Goal: Transaction & Acquisition: Purchase product/service

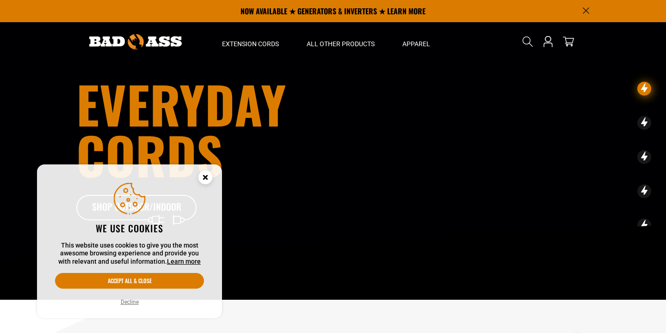
click at [156, 281] on button "Accept all & close" at bounding box center [129, 281] width 149 height 16
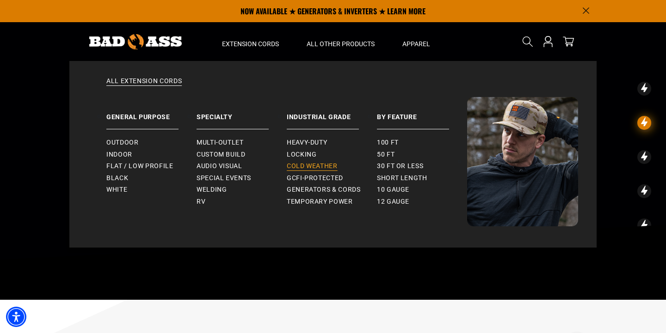
click at [311, 166] on span "Cold Weather" at bounding box center [312, 166] width 51 height 8
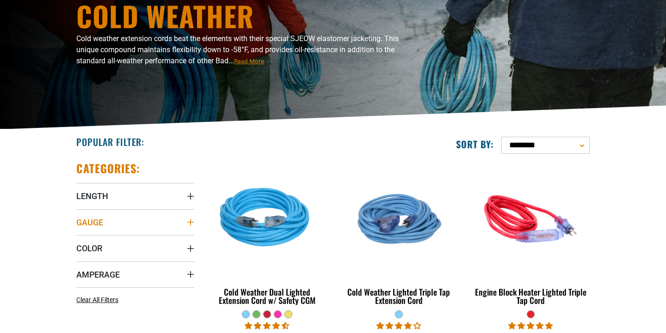
click at [97, 221] on span "Gauge" at bounding box center [89, 222] width 27 height 11
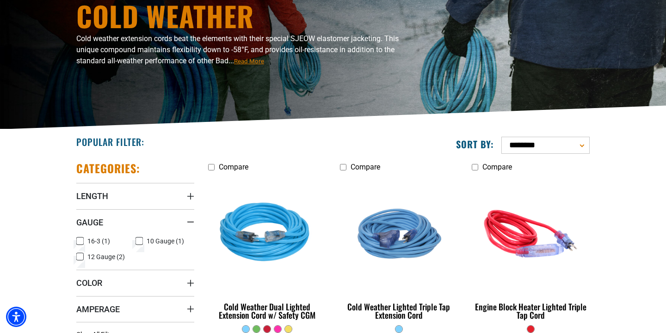
click at [137, 241] on icon at bounding box center [138, 241] width 7 height 12
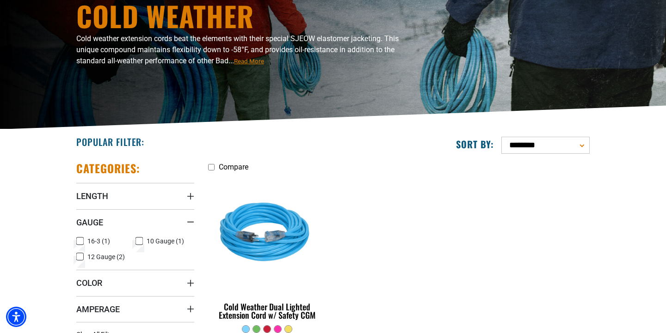
click at [137, 241] on icon at bounding box center [139, 241] width 6 height 5
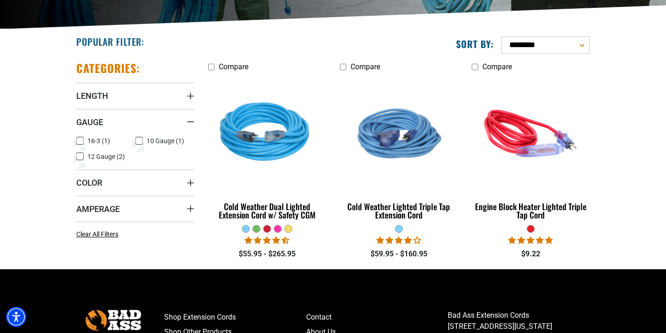
scroll to position [204, 0]
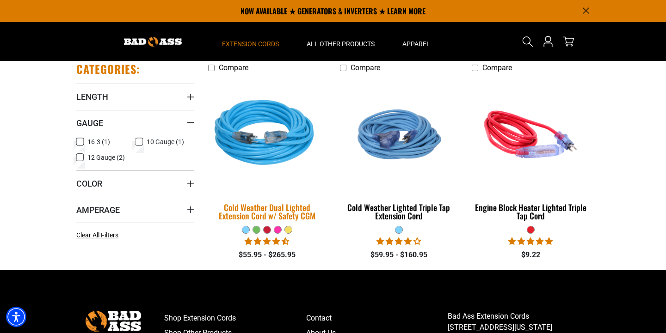
click at [277, 146] on img at bounding box center [267, 134] width 129 height 118
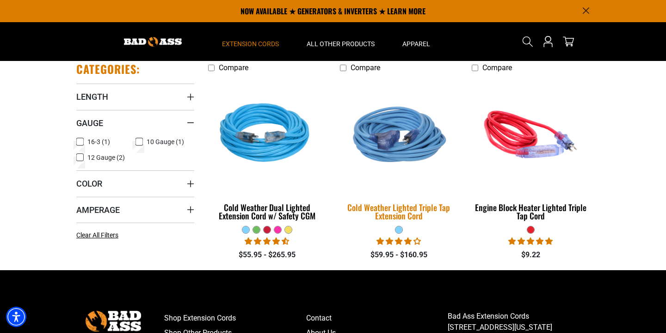
click at [397, 149] on img at bounding box center [398, 134] width 129 height 118
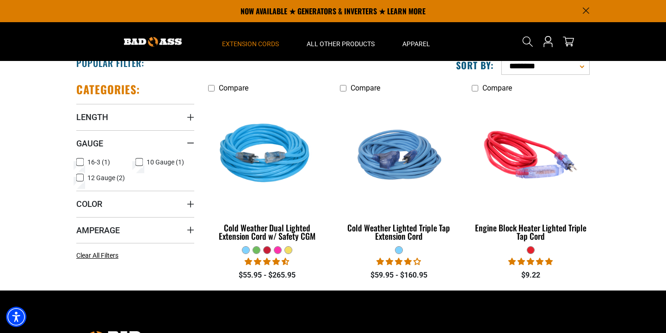
scroll to position [164, 0]
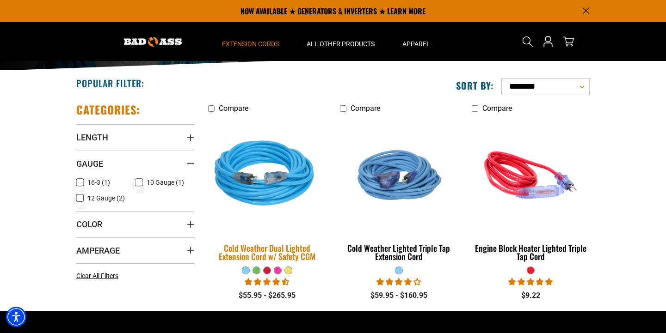
click at [285, 194] on img at bounding box center [267, 175] width 129 height 118
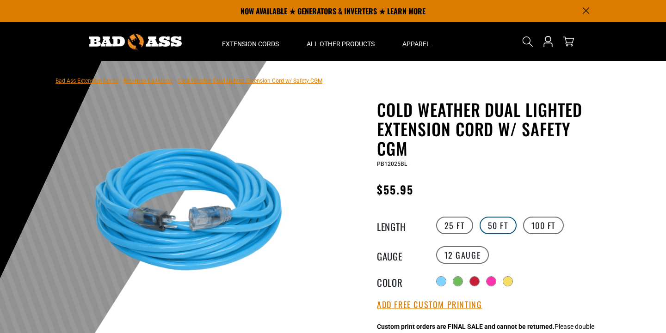
scroll to position [17, 0]
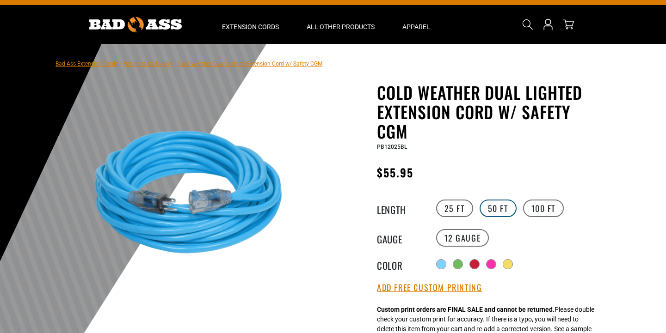
click at [498, 210] on label "50 FT" at bounding box center [498, 209] width 37 height 18
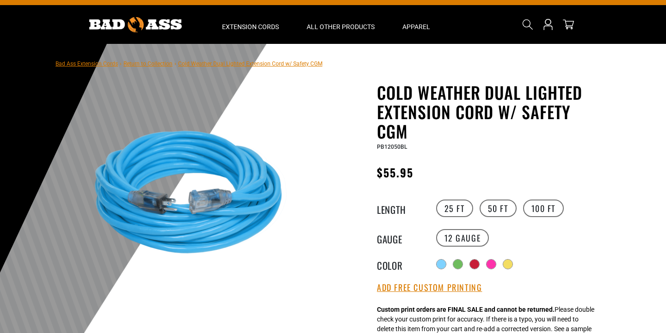
scroll to position [17, 0]
click at [511, 239] on label "10 Gauge products.product.variant_sold_out_or_unavailable" at bounding box center [521, 238] width 53 height 18
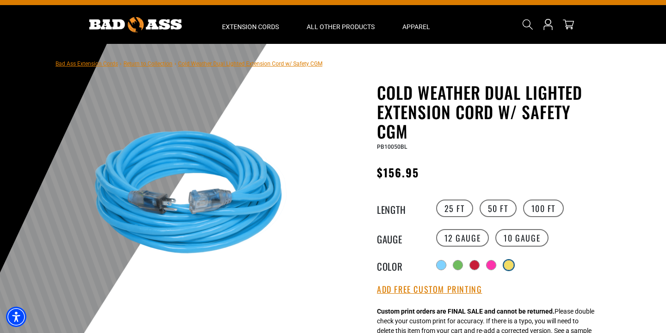
click at [511, 264] on div at bounding box center [508, 265] width 9 height 9
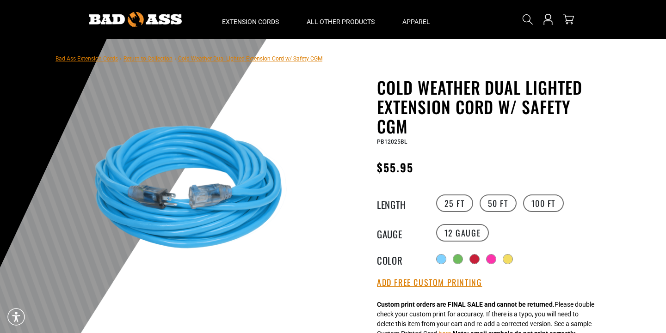
scroll to position [25, 0]
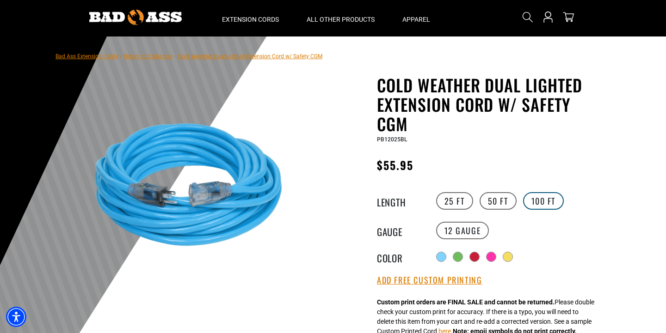
click at [537, 204] on label "100 FT" at bounding box center [543, 201] width 41 height 18
click at [520, 235] on label "10 Gauge products.product.variant_sold_out_or_unavailable" at bounding box center [521, 231] width 53 height 18
click at [474, 229] on label "12 Gauge" at bounding box center [462, 231] width 53 height 18
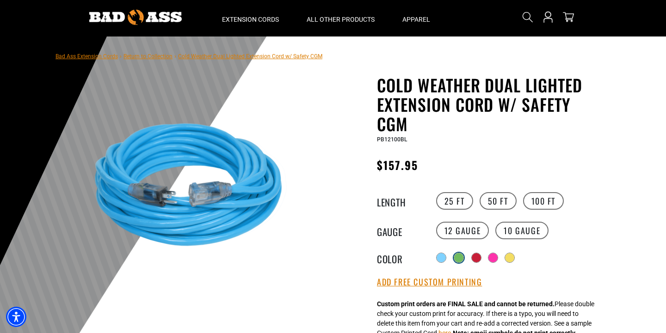
click at [461, 258] on div at bounding box center [458, 257] width 9 height 9
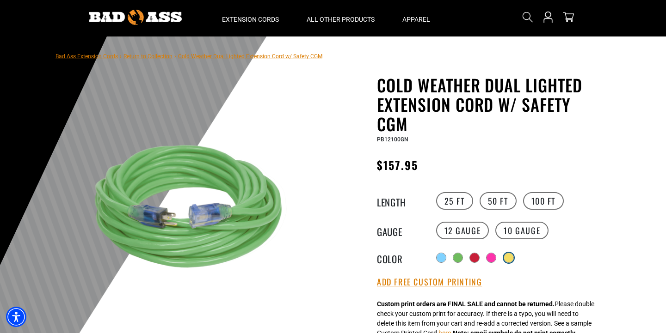
click at [510, 260] on div at bounding box center [508, 257] width 9 height 9
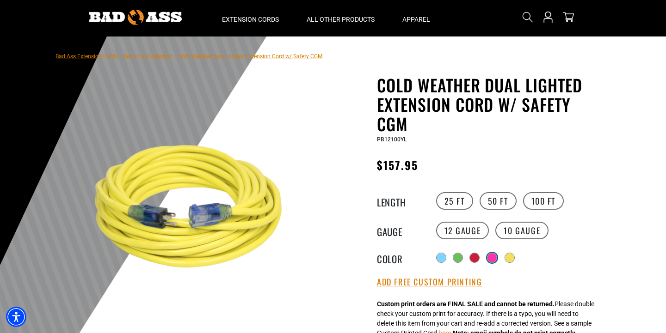
click at [492, 261] on div at bounding box center [491, 257] width 9 height 9
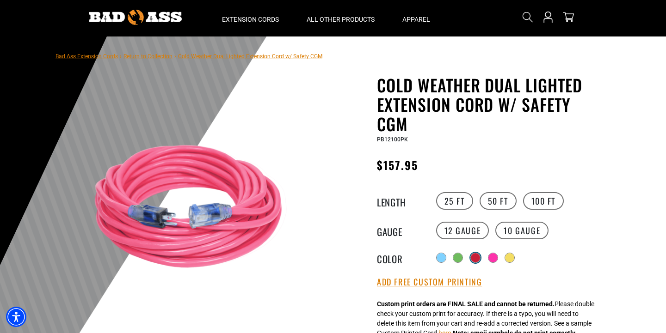
click at [474, 259] on div at bounding box center [475, 257] width 9 height 9
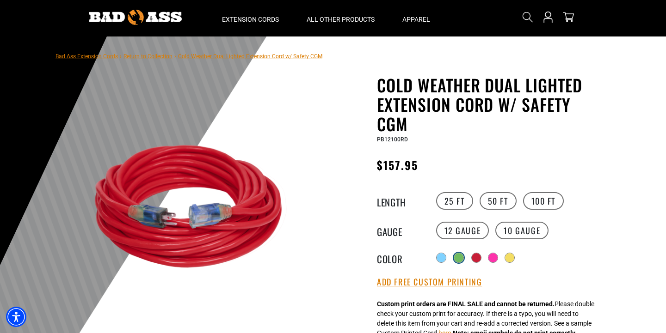
click at [456, 259] on div at bounding box center [458, 257] width 9 height 9
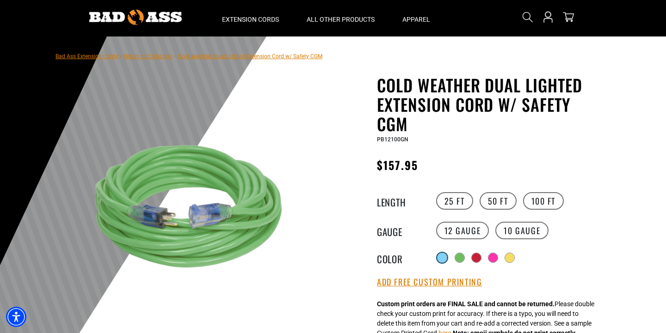
click at [442, 261] on div at bounding box center [441, 257] width 9 height 9
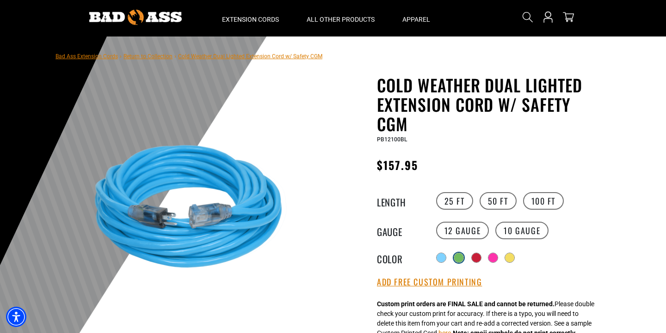
click at [462, 259] on div at bounding box center [458, 257] width 9 height 9
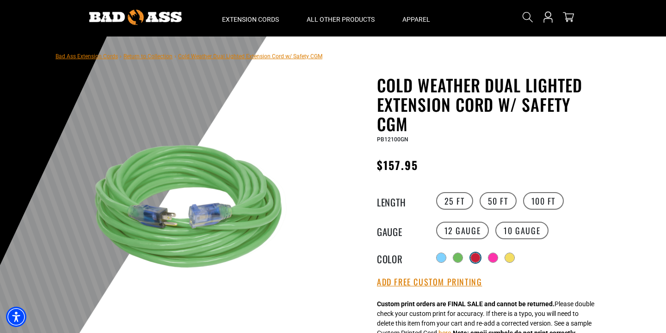
click at [479, 258] on div at bounding box center [475, 257] width 9 height 9
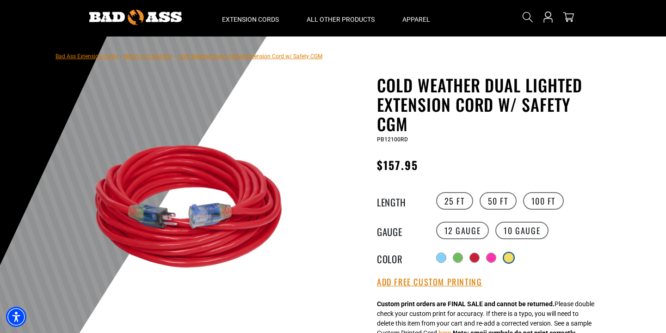
click at [511, 259] on div at bounding box center [508, 257] width 9 height 9
